Goal: Information Seeking & Learning: Learn about a topic

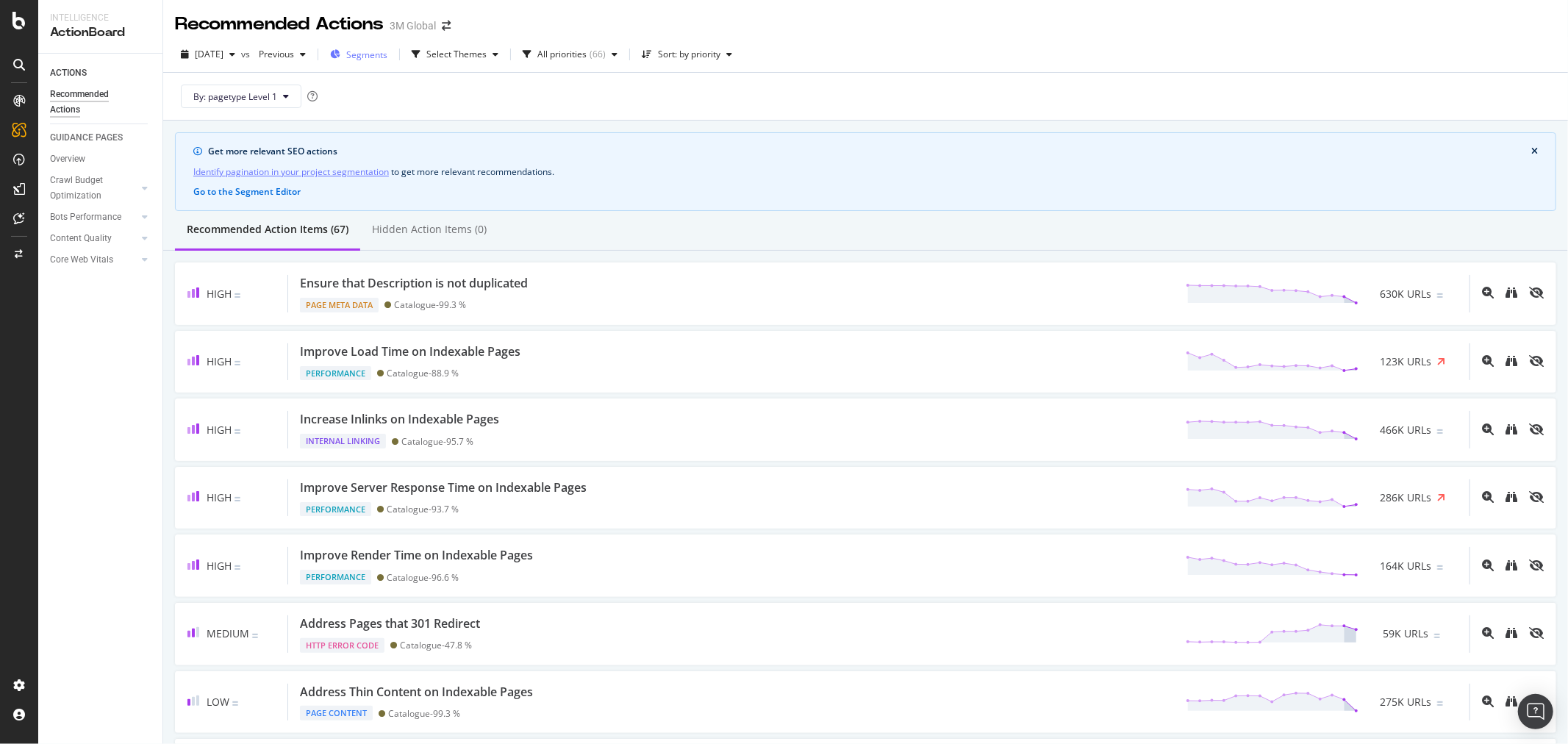
click at [388, 55] on span "Segments" at bounding box center [367, 55] width 42 height 12
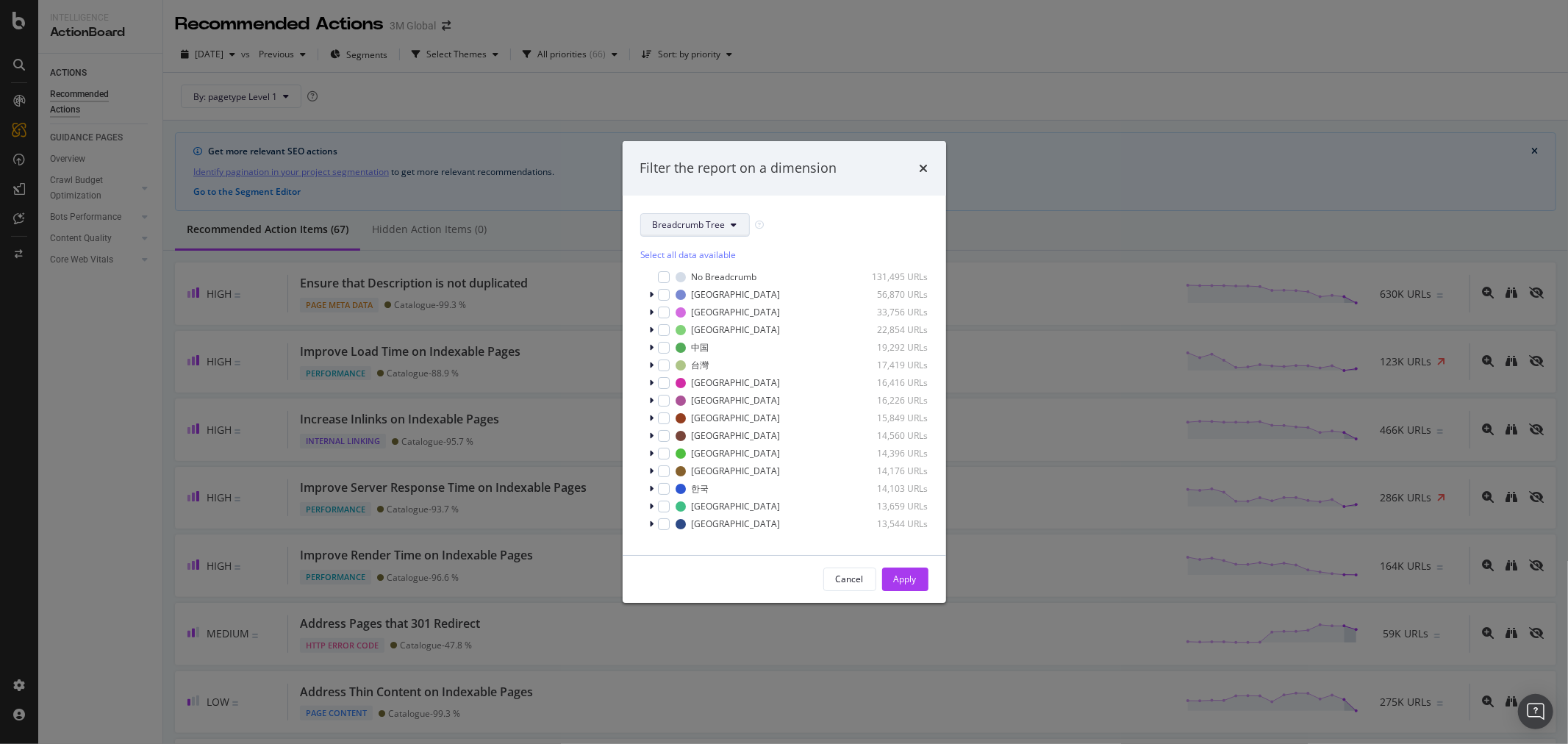
click at [723, 217] on button "Breadcrumb Tree" at bounding box center [695, 224] width 110 height 23
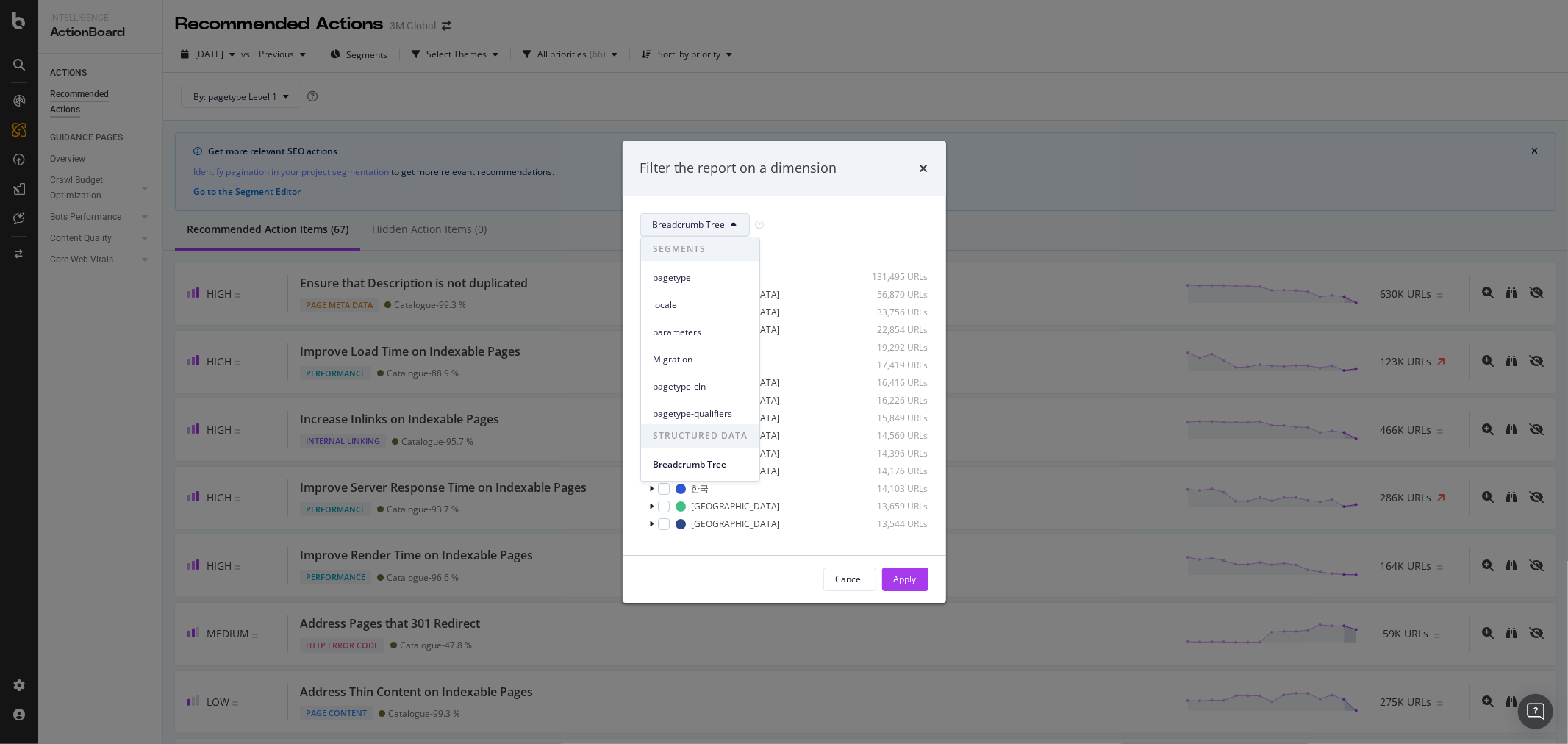
click at [723, 217] on button "Breadcrumb Tree" at bounding box center [695, 224] width 110 height 23
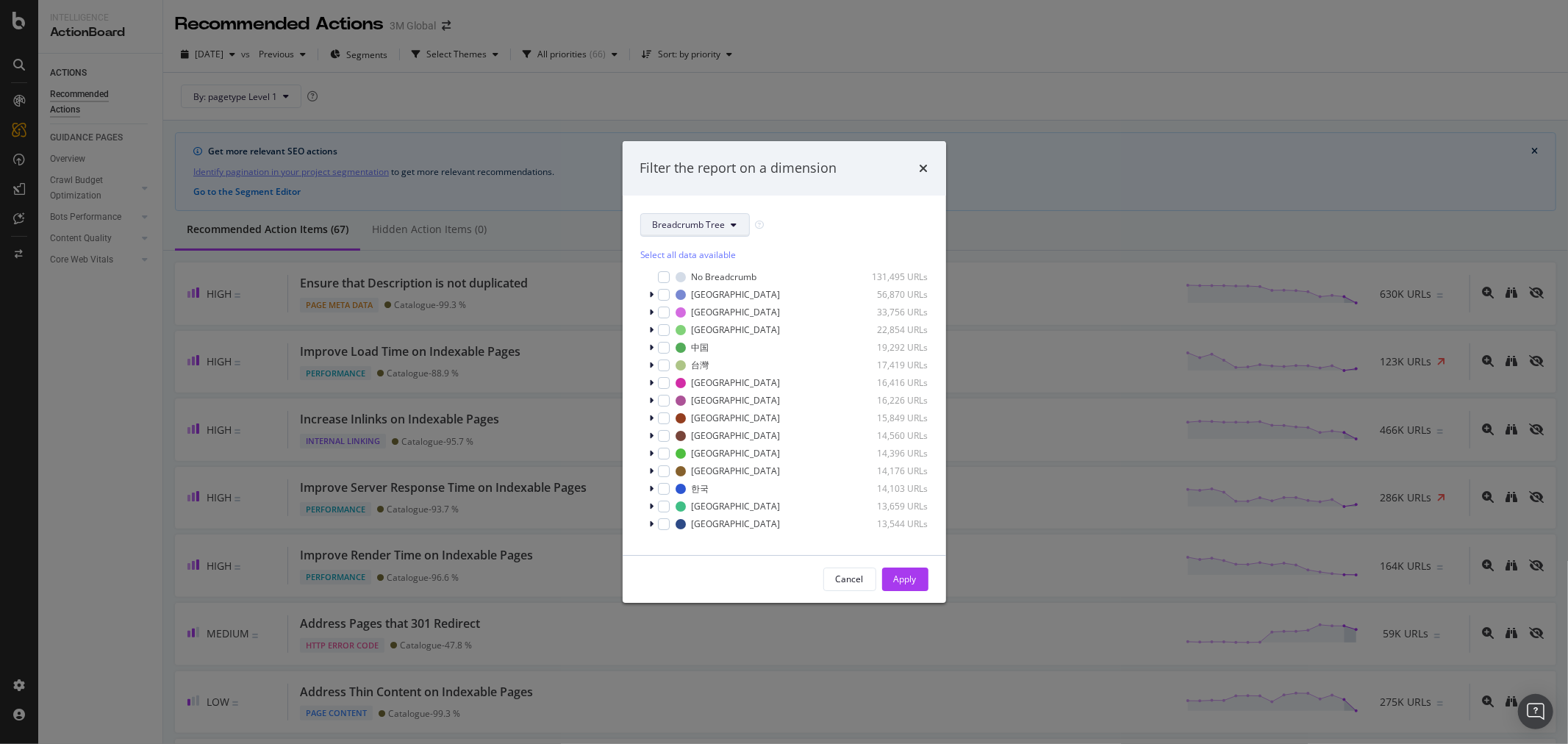
click at [728, 222] on button "Breadcrumb Tree" at bounding box center [695, 224] width 110 height 23
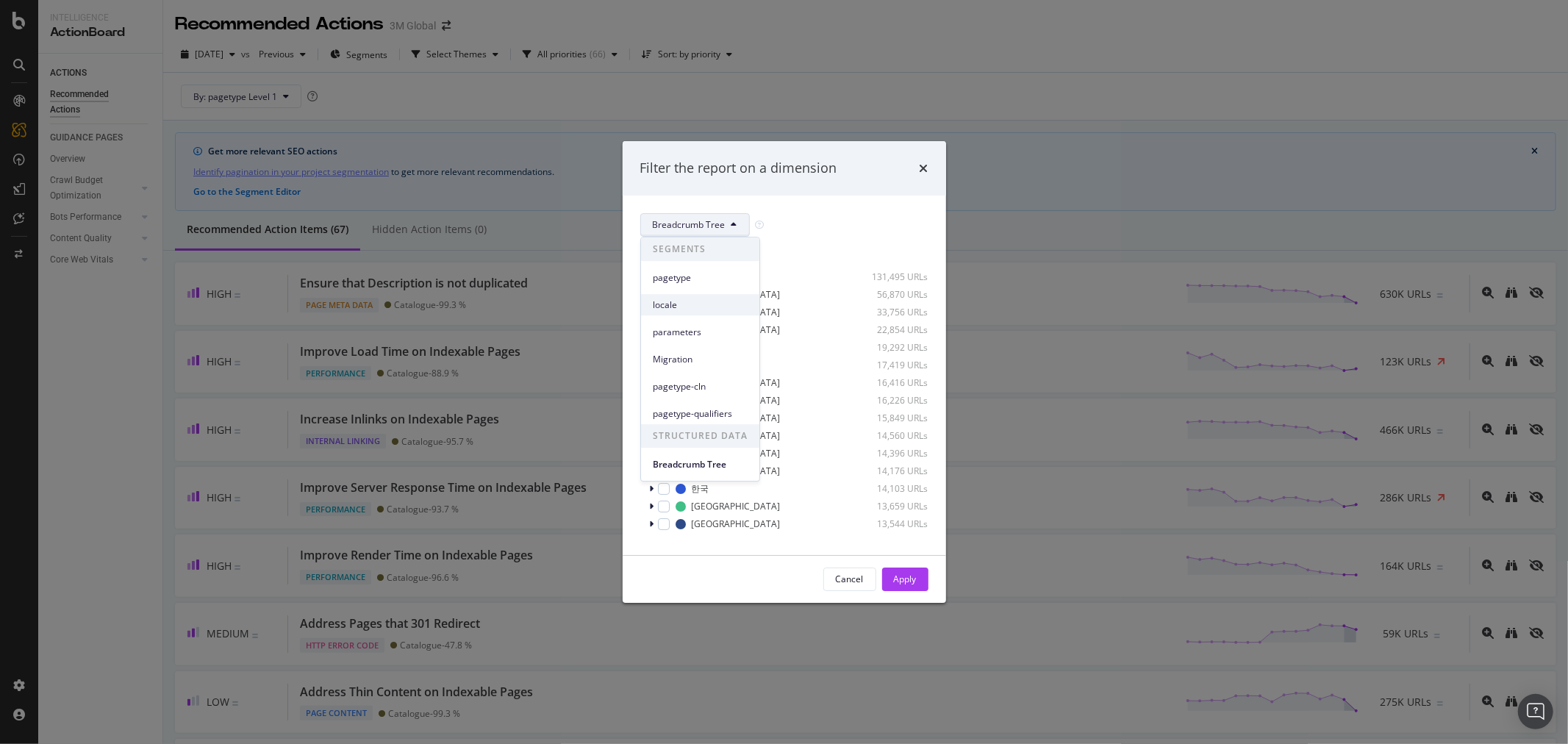
click at [686, 299] on span "locale" at bounding box center [700, 305] width 95 height 13
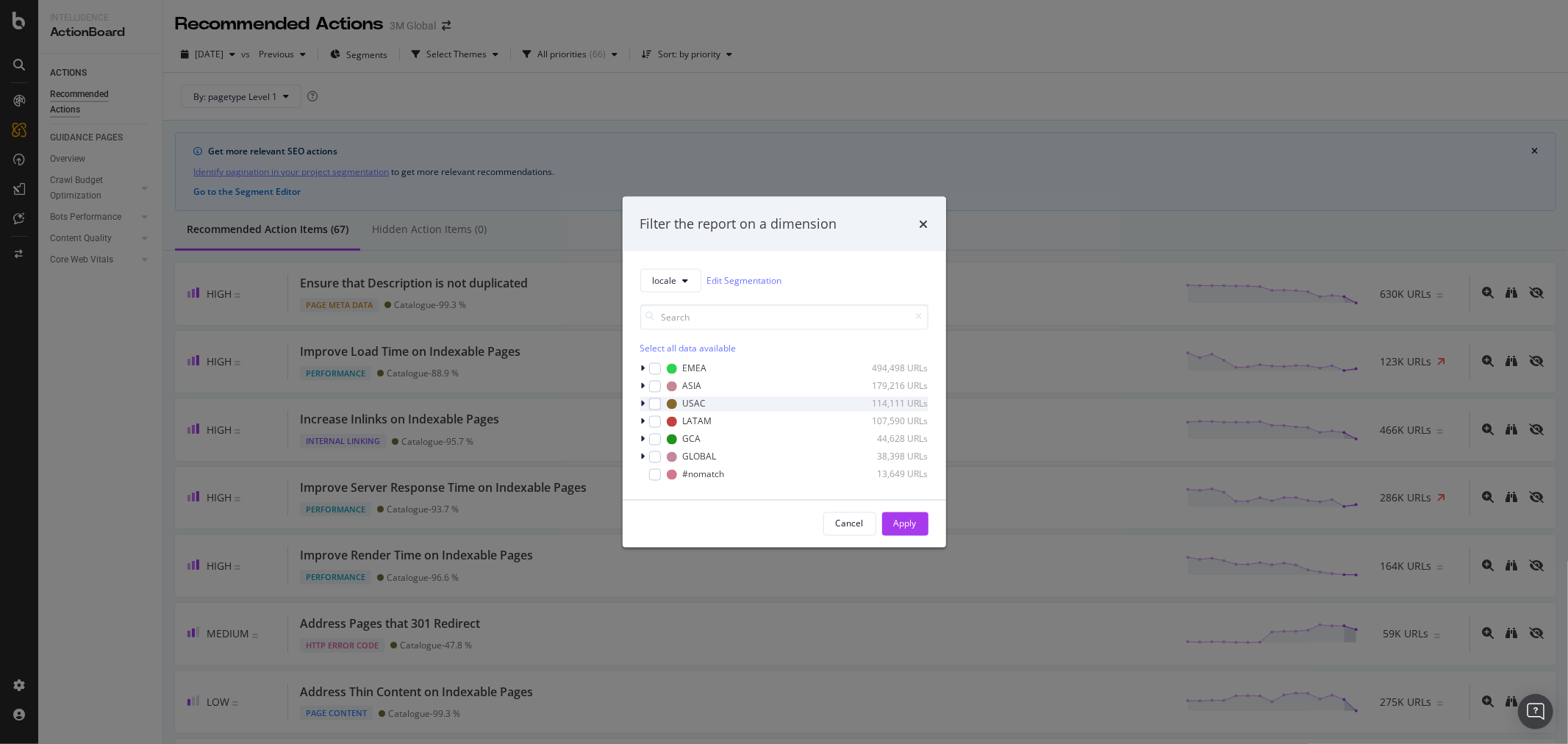
click at [645, 398] on div "modal" at bounding box center [645, 403] width 9 height 15
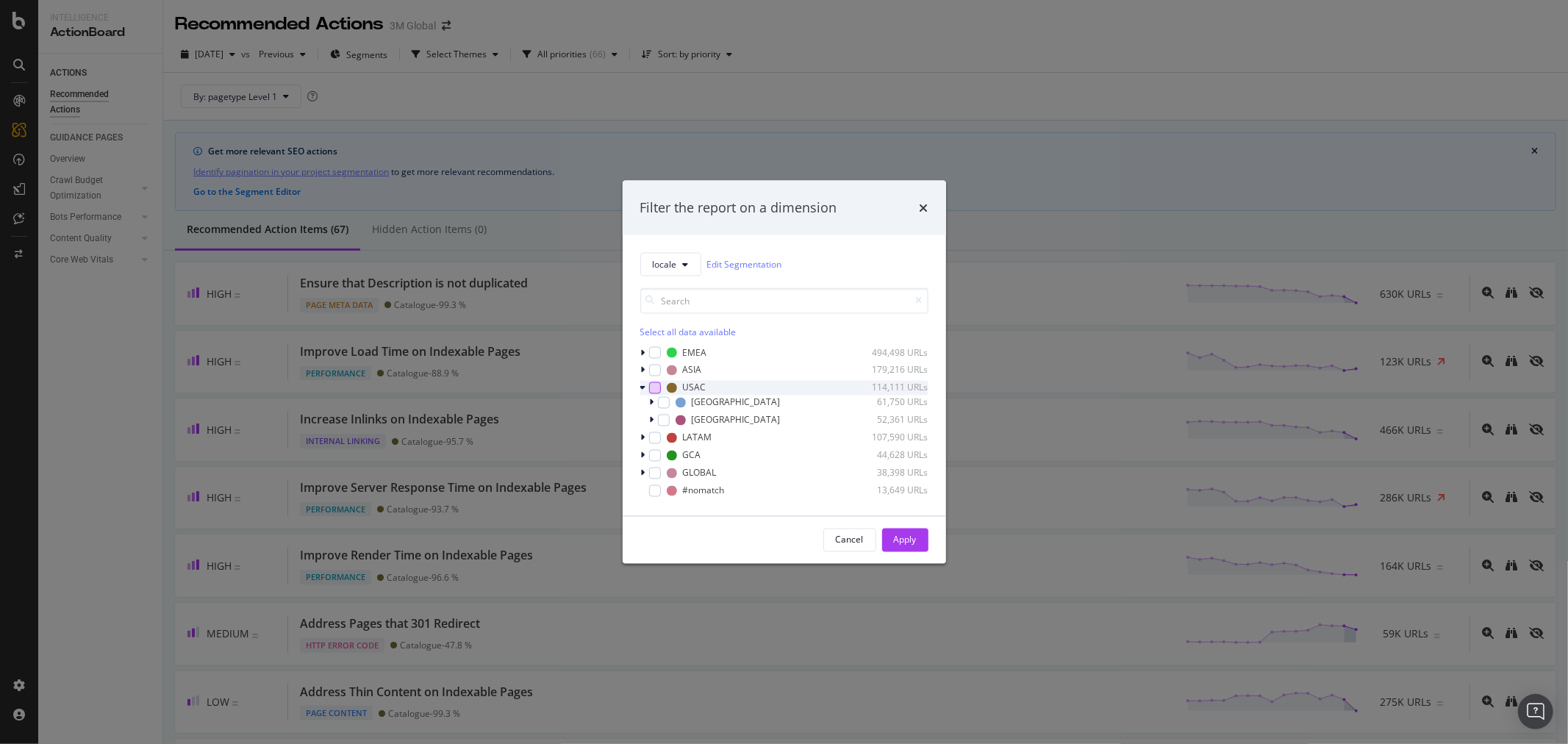
click at [649, 386] on div "modal" at bounding box center [655, 388] width 12 height 12
click at [654, 420] on div "modal" at bounding box center [653, 419] width 9 height 15
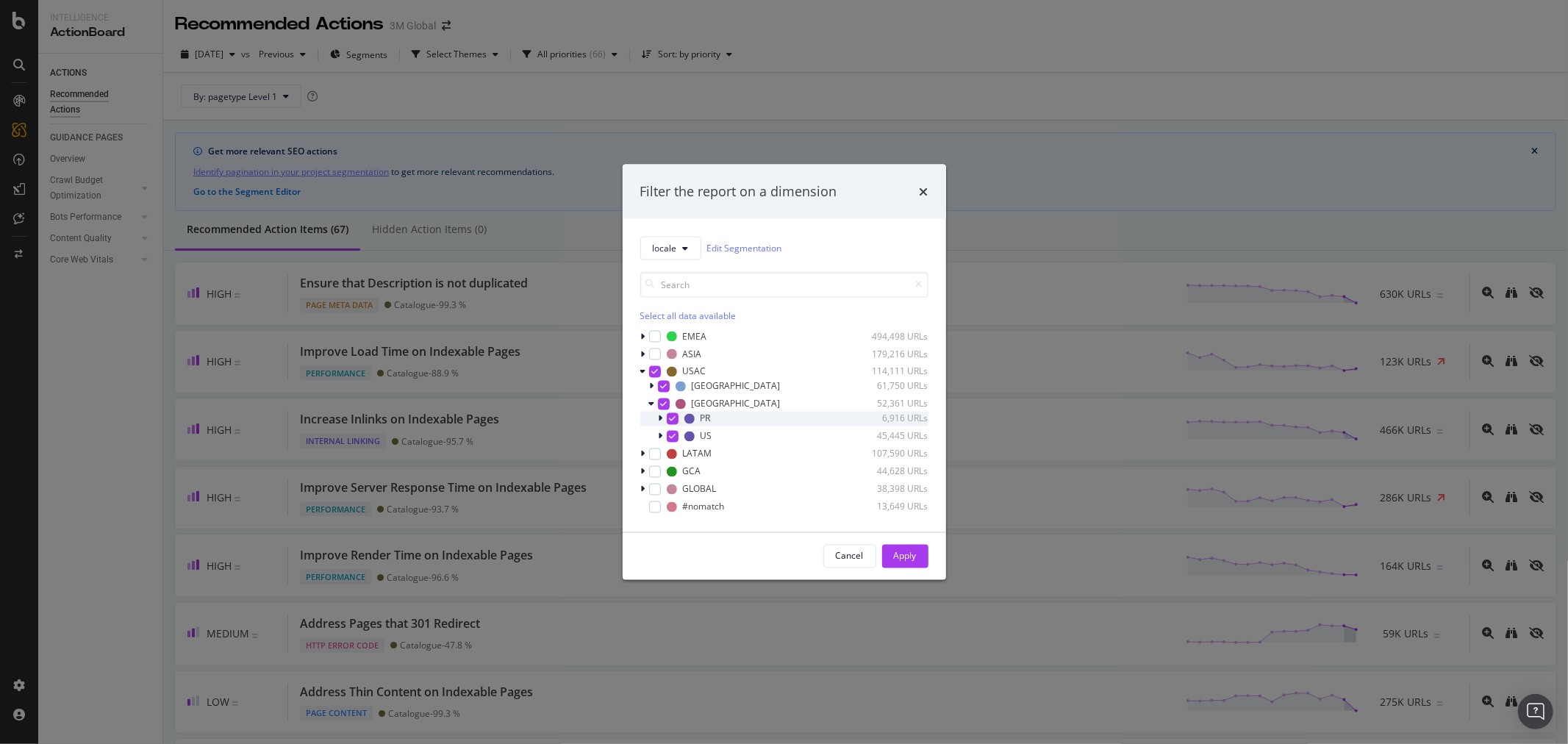
click at [675, 420] on icon "modal" at bounding box center [672, 418] width 7 height 7
click at [922, 555] on button "Apply" at bounding box center [905, 555] width 47 height 23
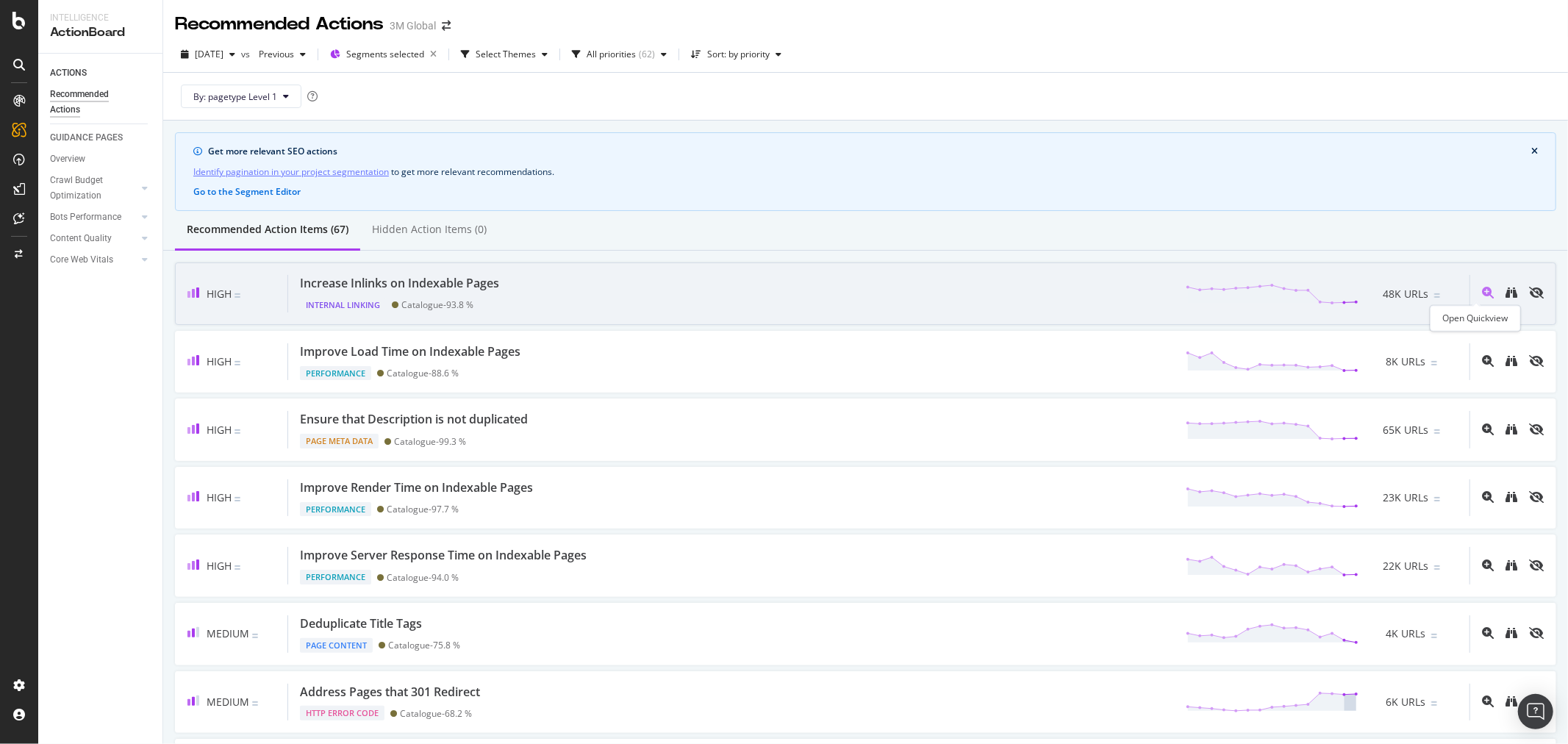
click at [1481, 291] on icon "magnifying-glass-plus" at bounding box center [1488, 292] width 12 height 12
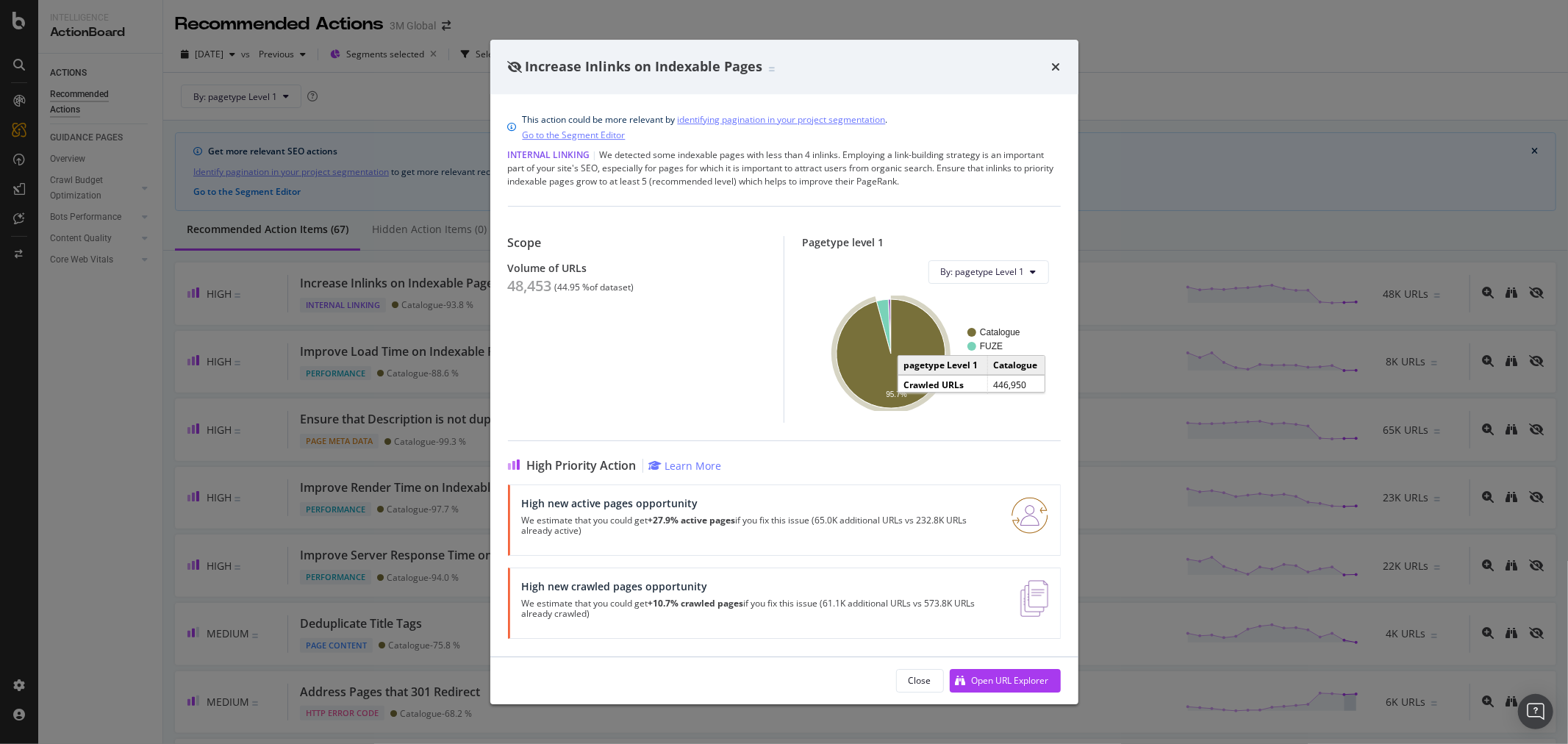
click at [913, 324] on icon "A chart." at bounding box center [891, 354] width 109 height 109
click at [1056, 63] on icon "times" at bounding box center [1056, 67] width 9 height 12
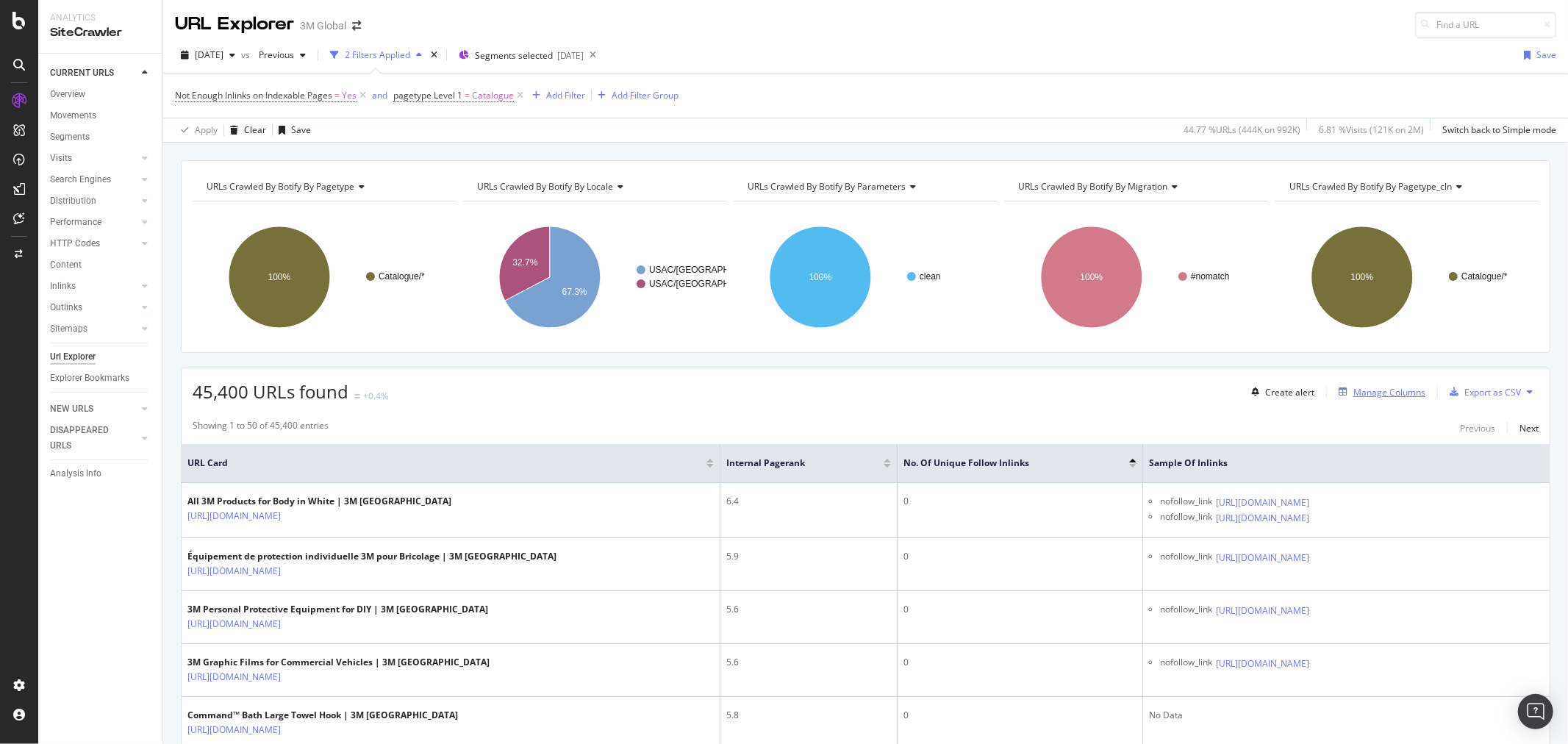
click at [1367, 392] on div "Manage Columns" at bounding box center [1389, 392] width 72 height 12
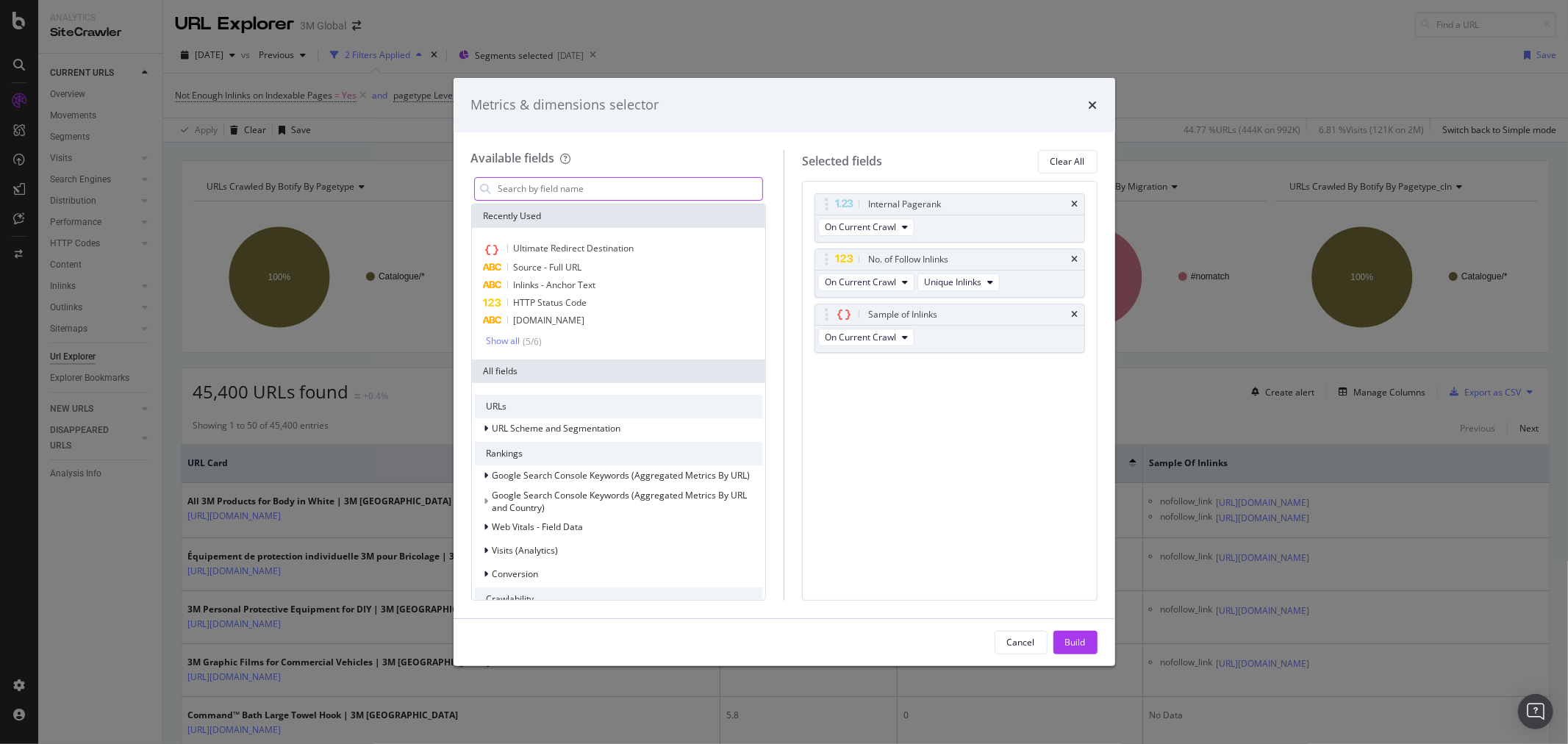
click at [618, 185] on input "modal" at bounding box center [629, 189] width 266 height 22
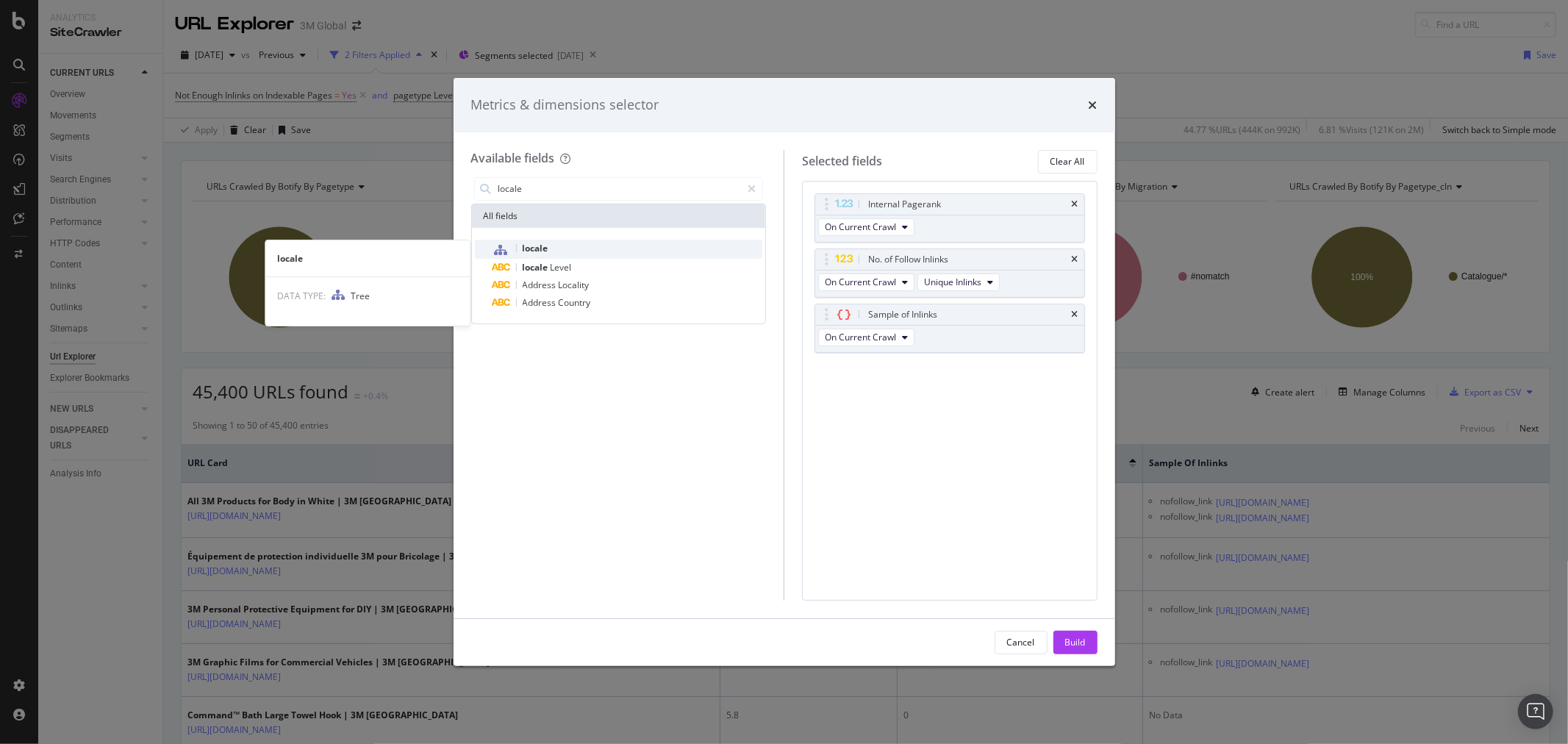
type input "locale"
click at [570, 246] on div "locale" at bounding box center [627, 249] width 271 height 19
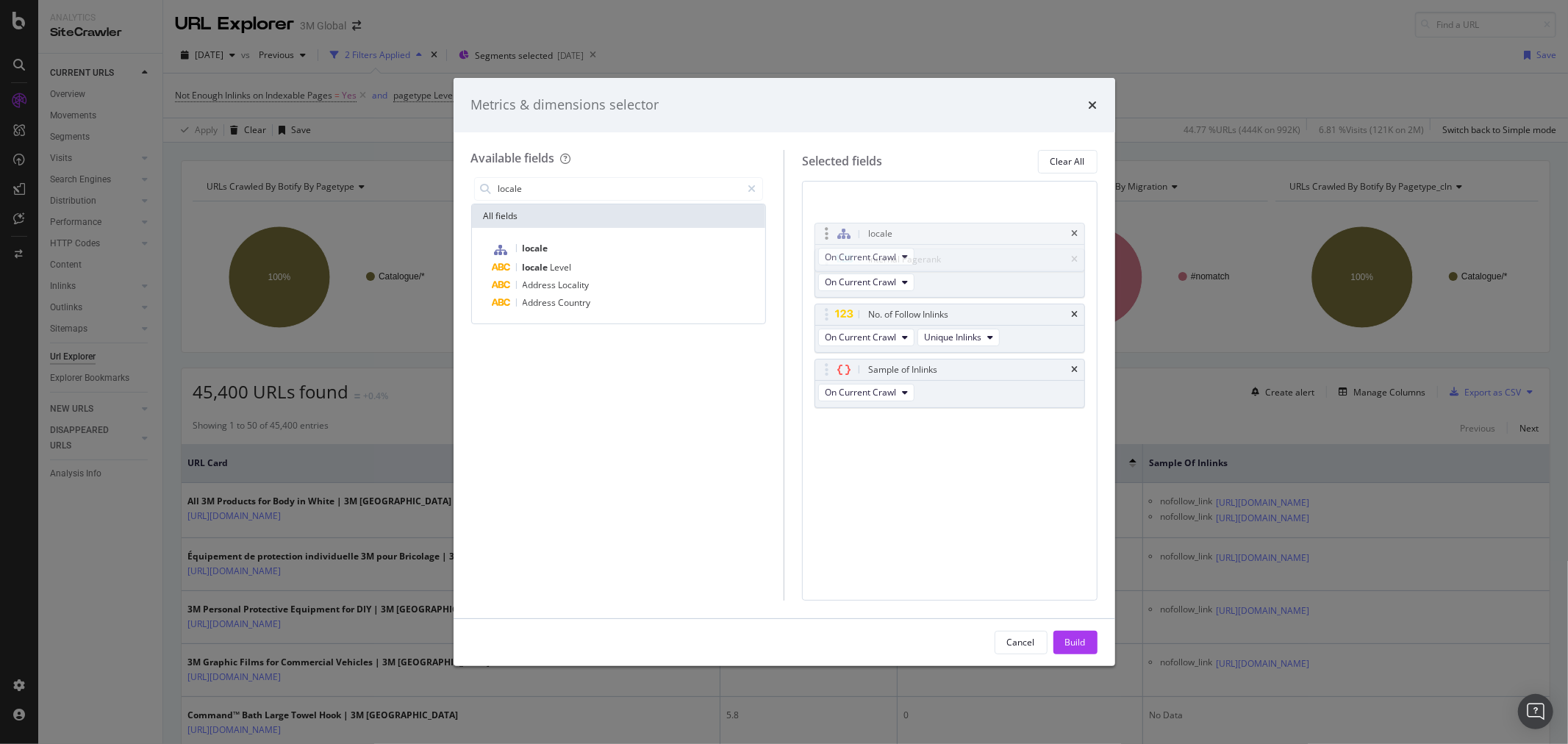
drag, startPoint x: 827, startPoint y: 369, endPoint x: 826, endPoint y: 213, distance: 156.0
click at [826, 213] on body "Analytics SiteCrawler CURRENT URLS Overview Movements Segments Visits Analysis …" at bounding box center [784, 372] width 1568 height 744
click at [1073, 636] on div "Build" at bounding box center [1076, 642] width 21 height 12
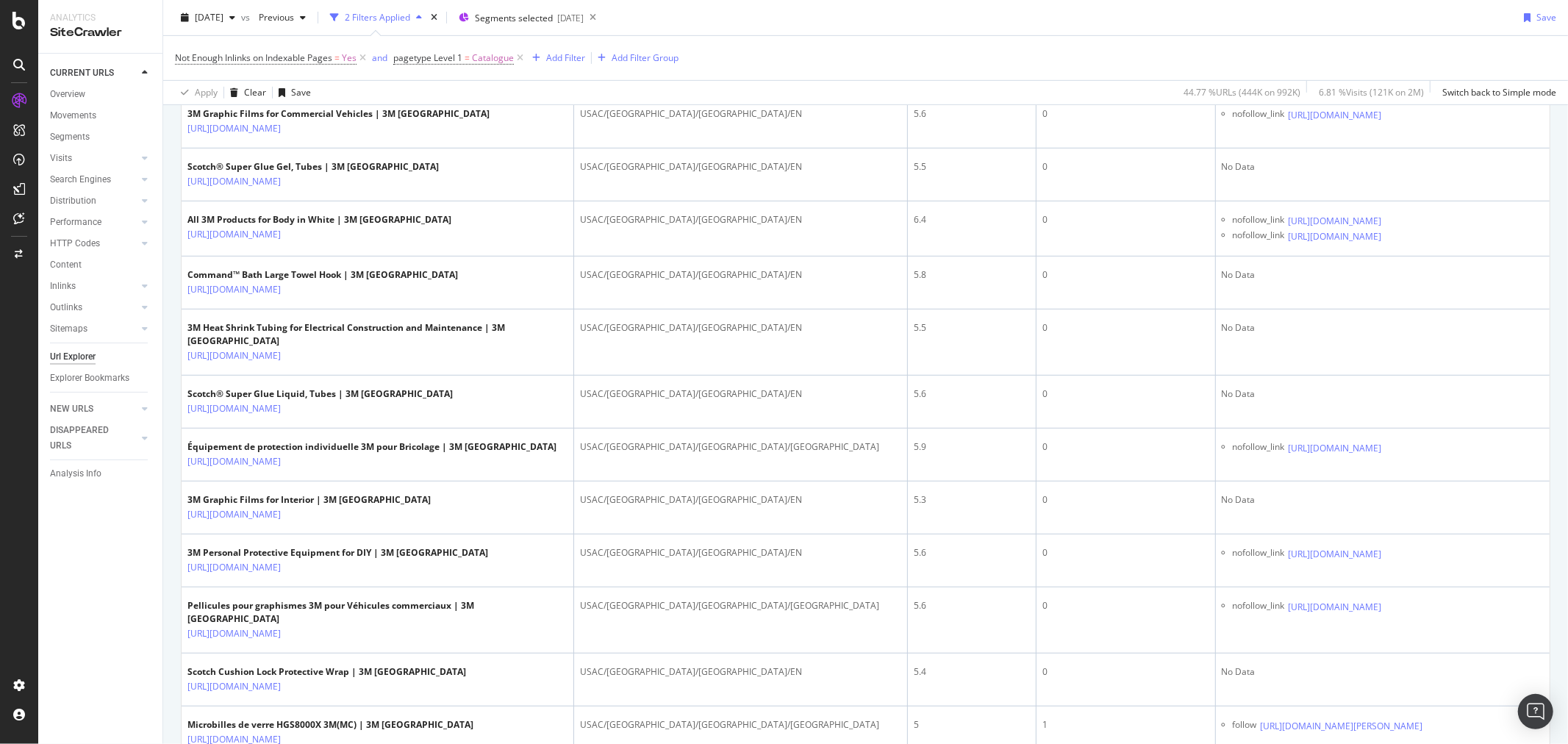
scroll to position [652, 0]
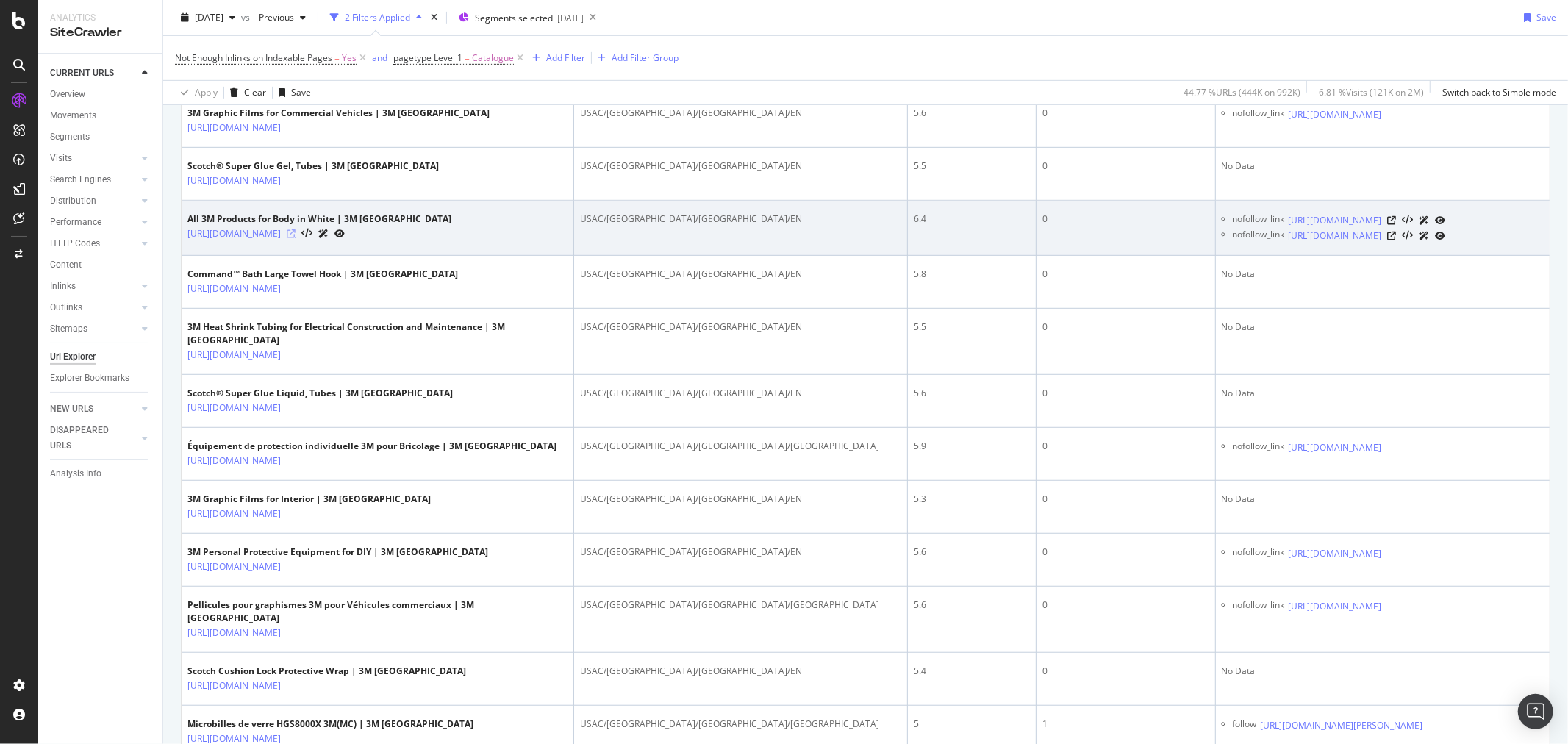
click at [295, 238] on icon at bounding box center [291, 234] width 9 height 9
click at [1397, 241] on icon at bounding box center [1391, 236] width 9 height 9
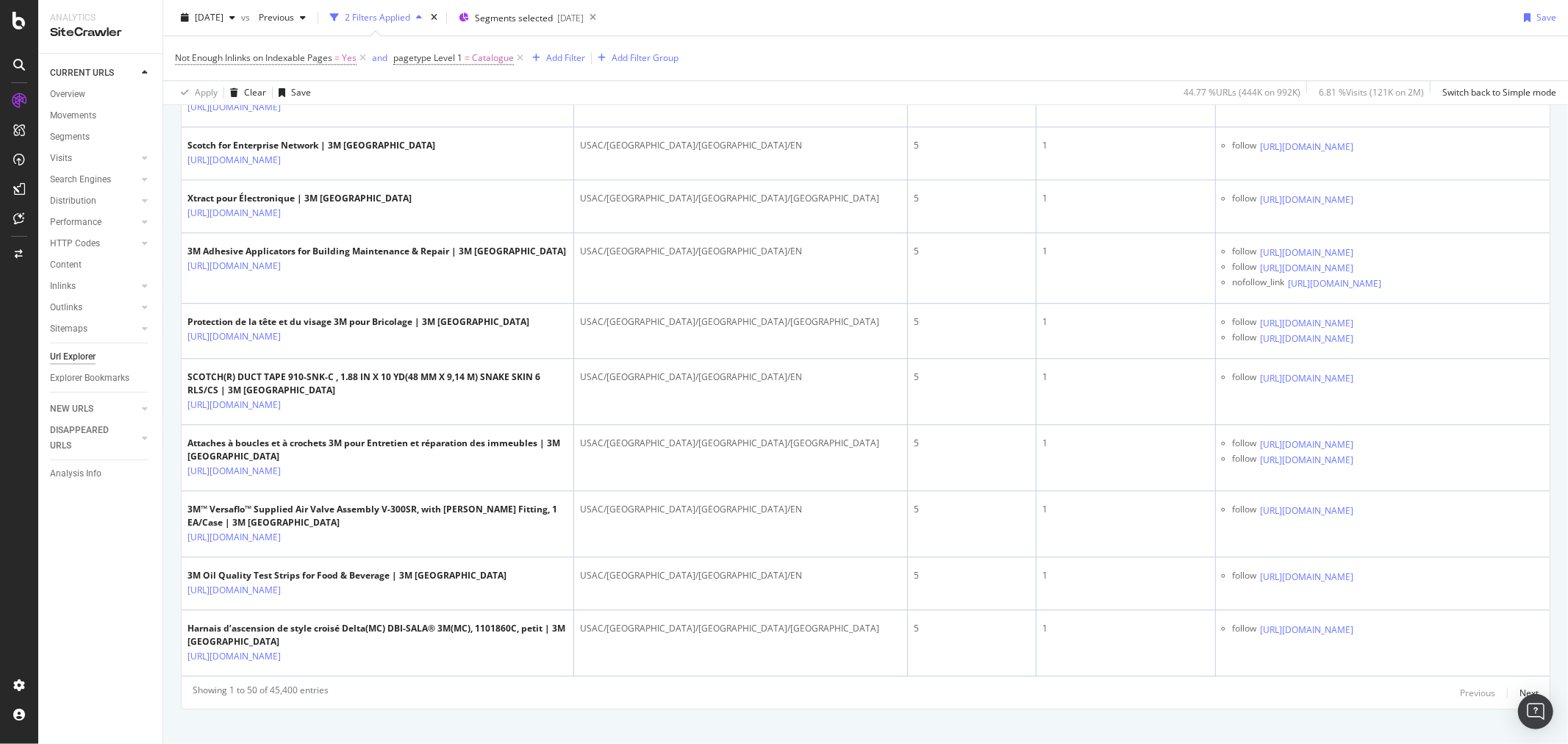
scroll to position [3421, 0]
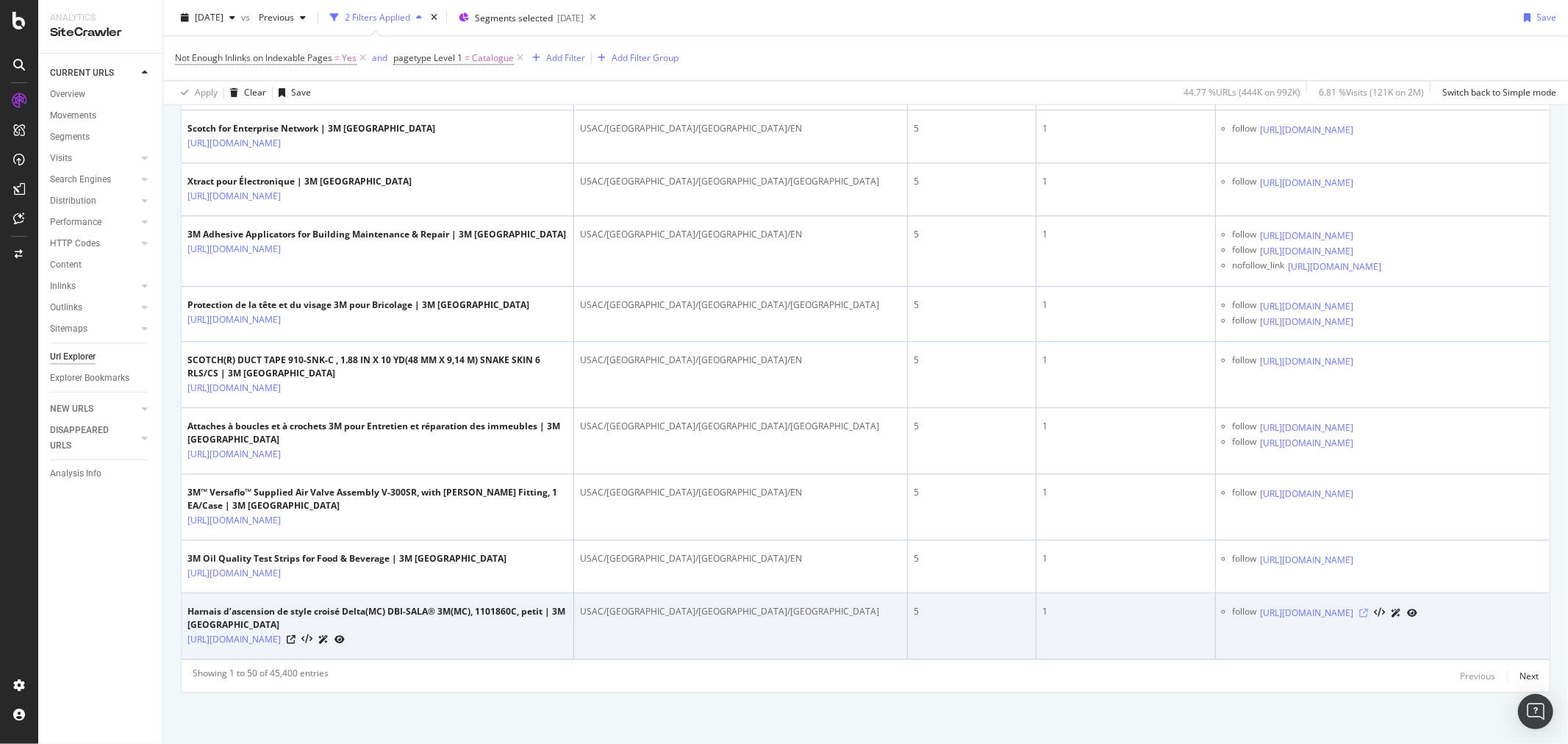
click at [1368, 617] on icon at bounding box center [1364, 613] width 9 height 9
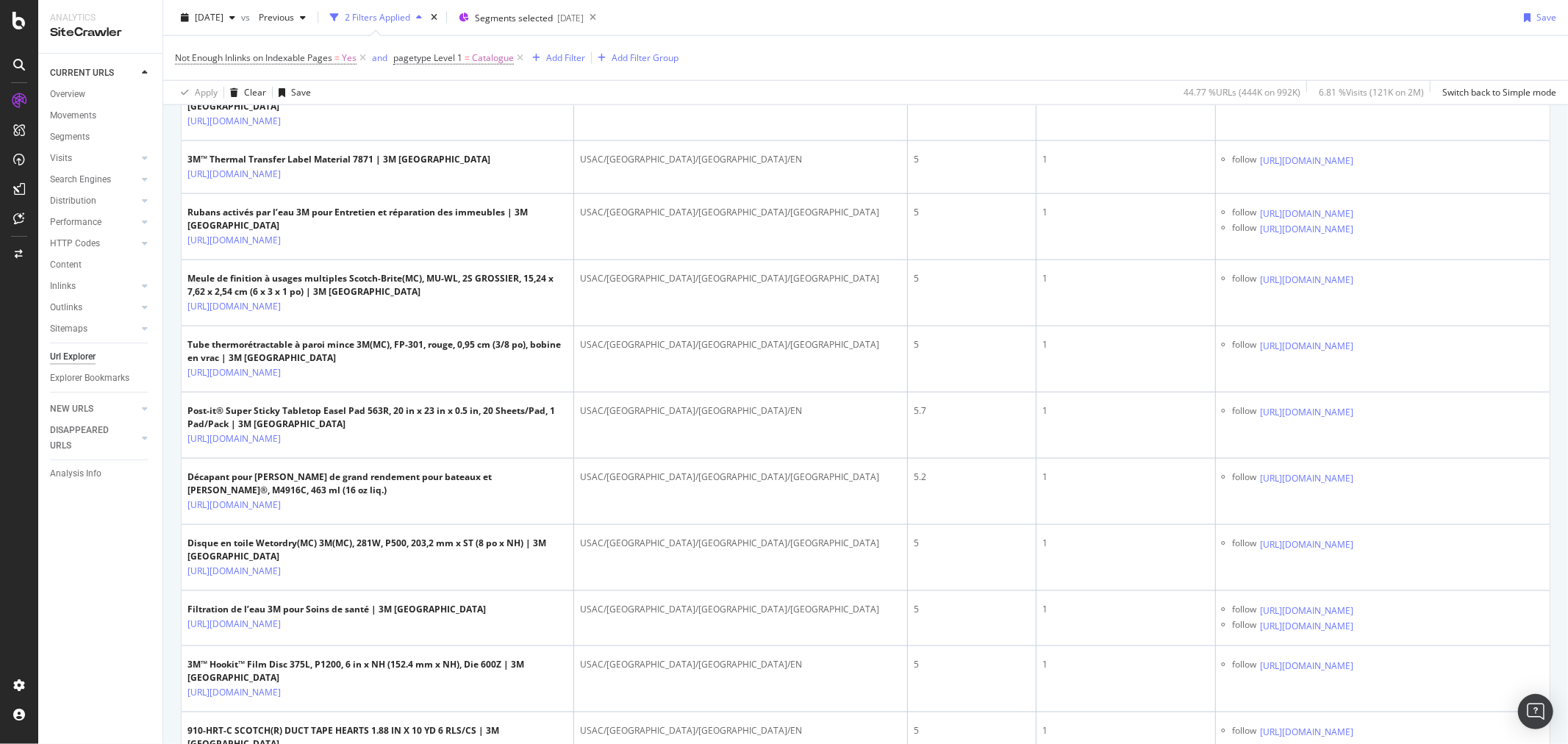
scroll to position [1380, 0]
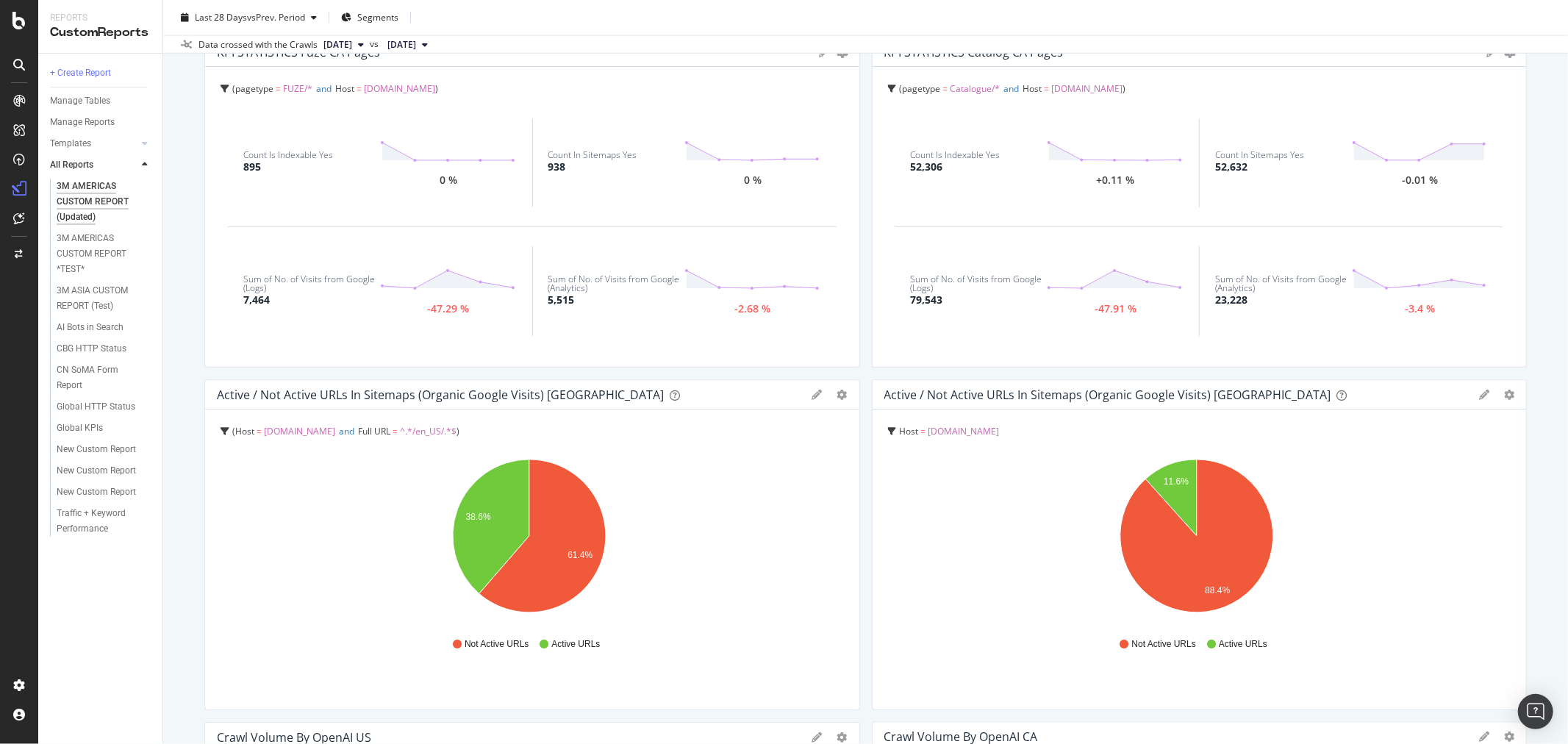
scroll to position [1756, 0]
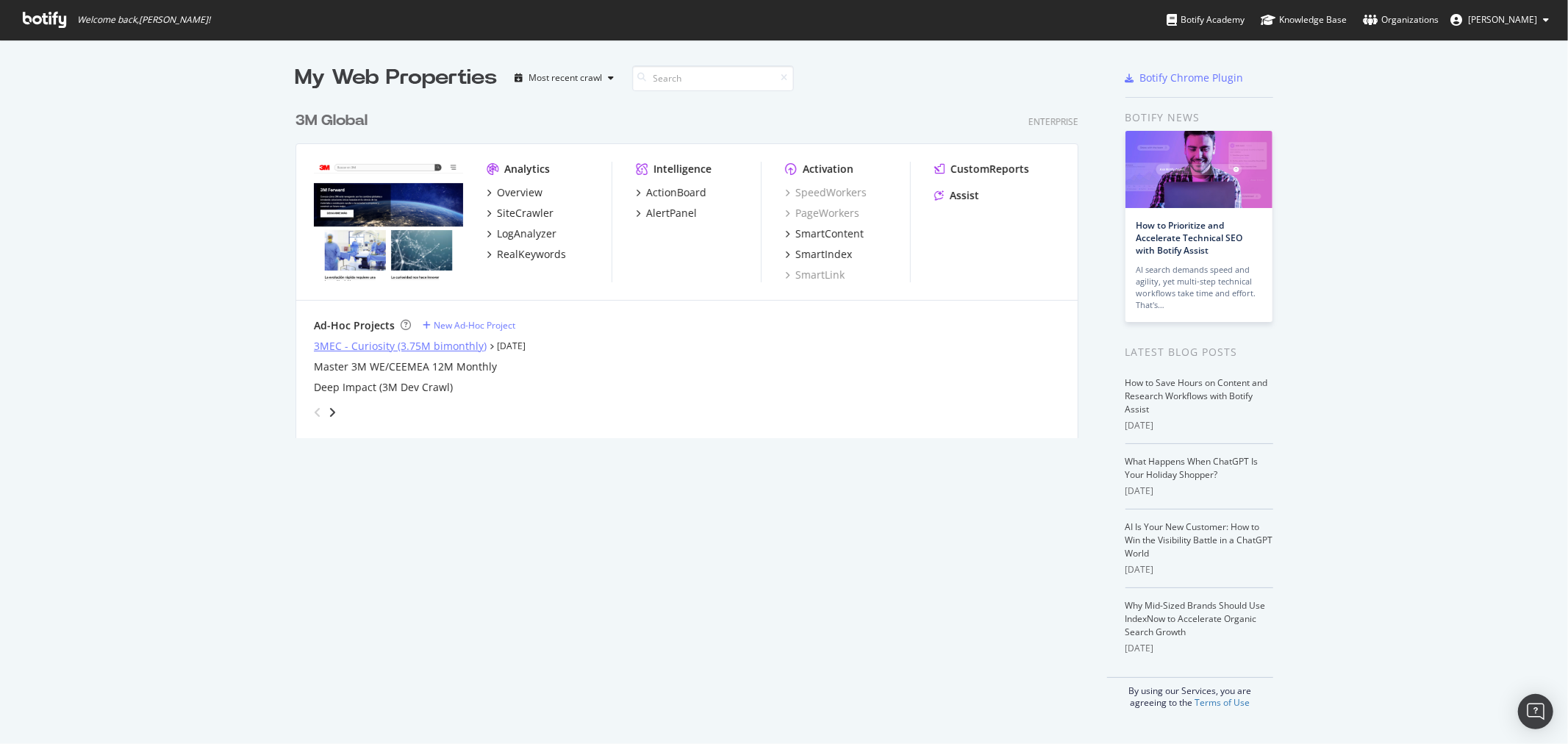
scroll to position [731, 1544]
click at [401, 343] on div "3MEC - Curiosity (3.75M bimonthly)" at bounding box center [401, 346] width 173 height 15
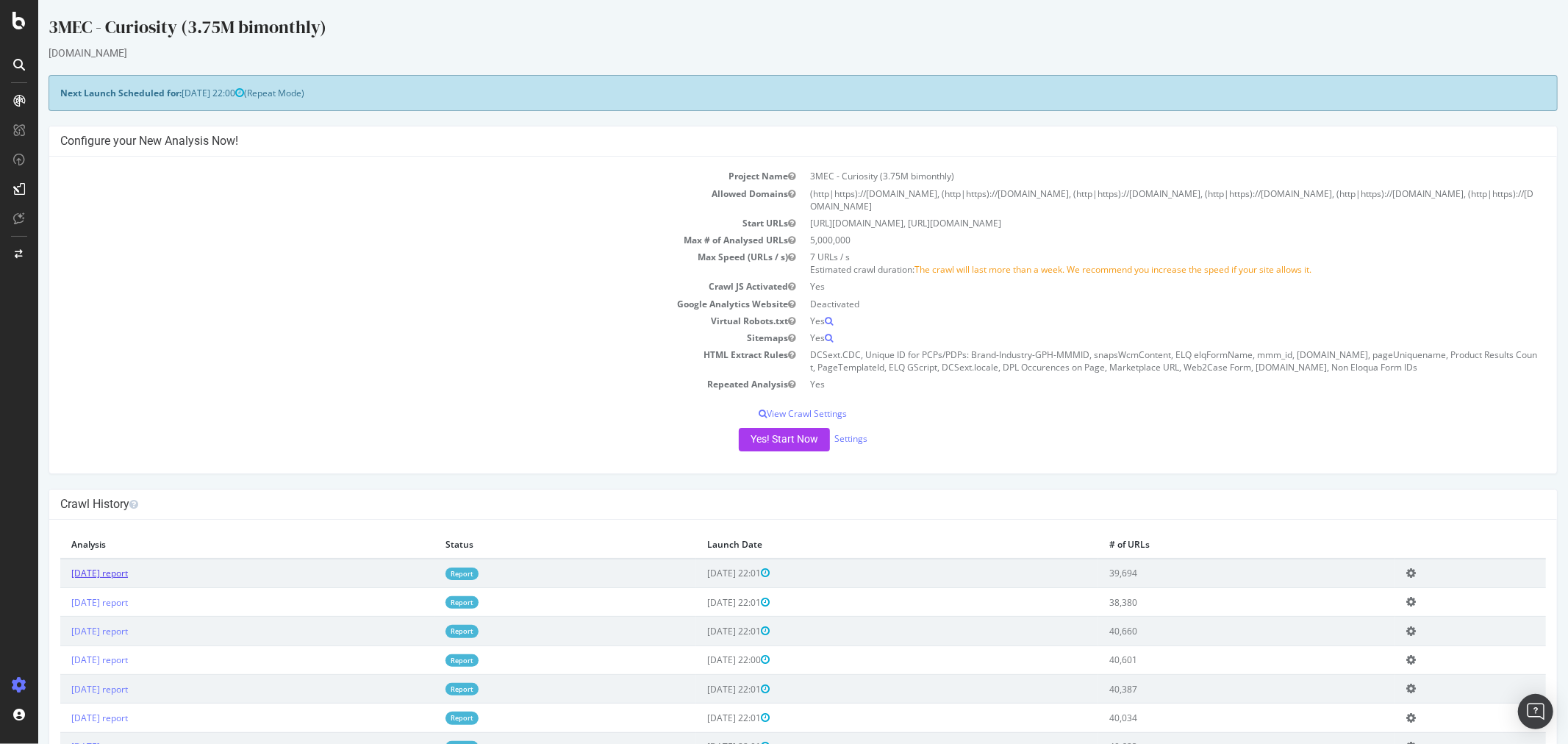
click at [127, 573] on link "[DATE] report" at bounding box center [99, 573] width 56 height 12
